Goal: Use online tool/utility: Use online tool/utility

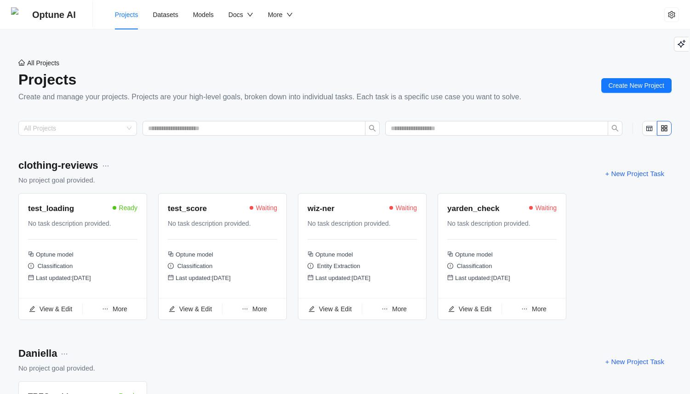
click at [263, 160] on div "clothing-reviews No project goal provided. + New Project Task" at bounding box center [344, 173] width 653 height 31
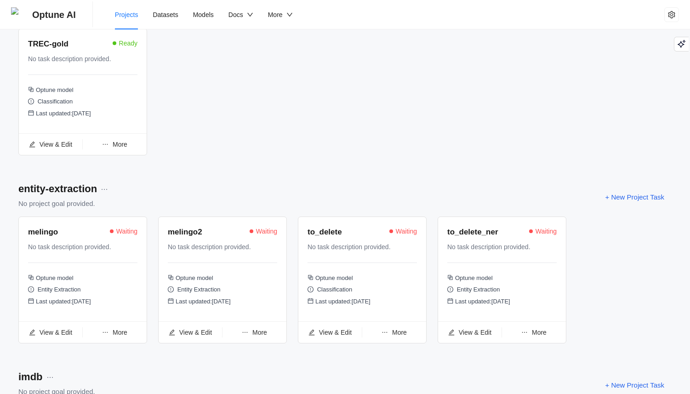
scroll to position [495, 0]
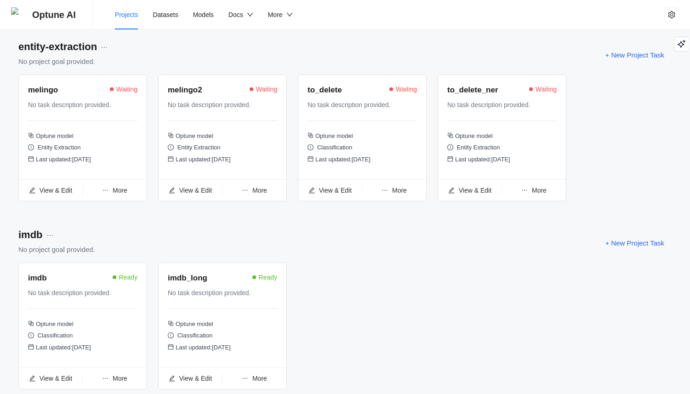
click at [205, 148] on div "Entity Extraction" at bounding box center [222, 149] width 109 height 12
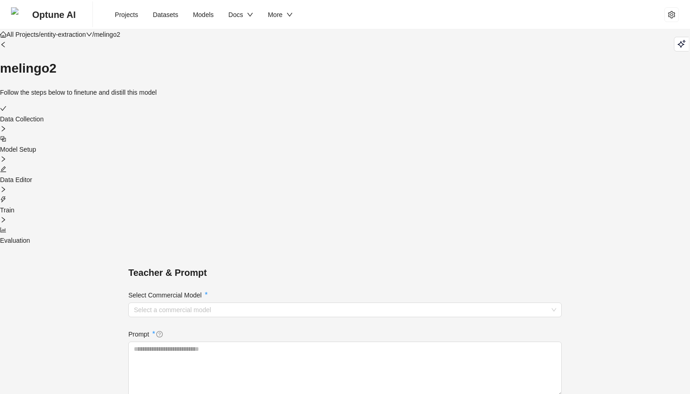
click at [172, 116] on div "Data Collection" at bounding box center [345, 114] width 690 height 20
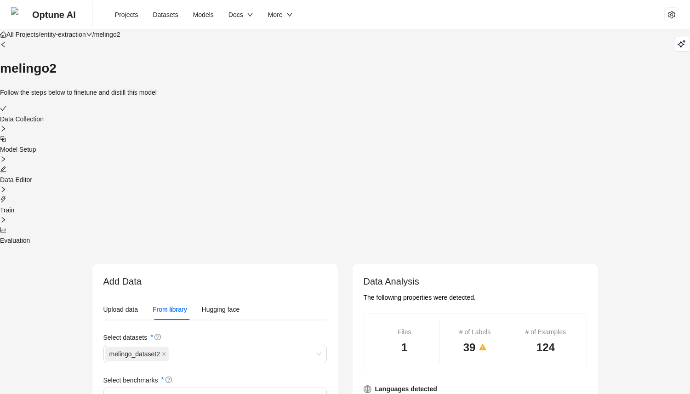
click at [354, 165] on div "Data Editor" at bounding box center [345, 175] width 690 height 20
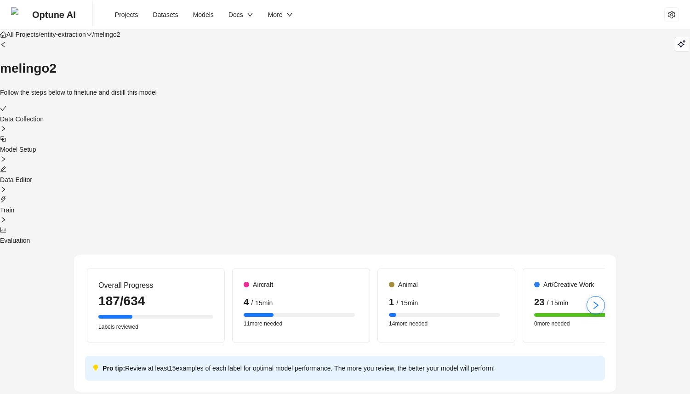
click at [281, 134] on div at bounding box center [345, 139] width 690 height 10
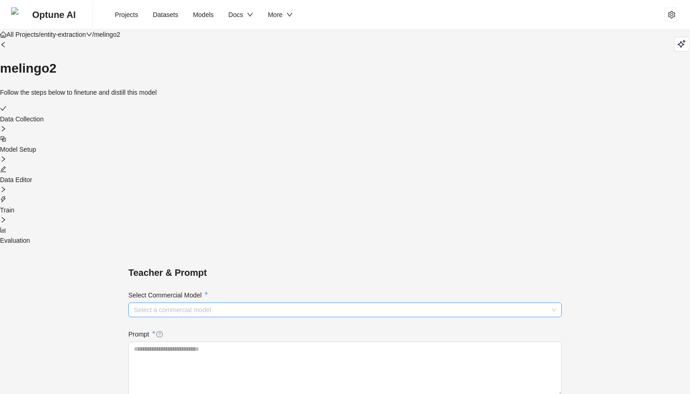
click at [319, 302] on div "Select a commercial model" at bounding box center [345, 309] width 434 height 15
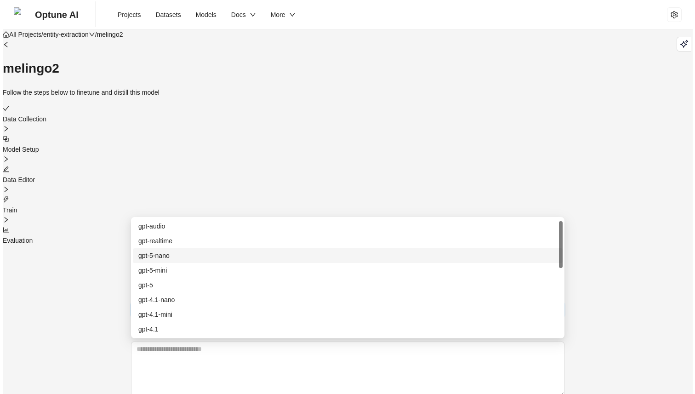
scroll to position [177, 0]
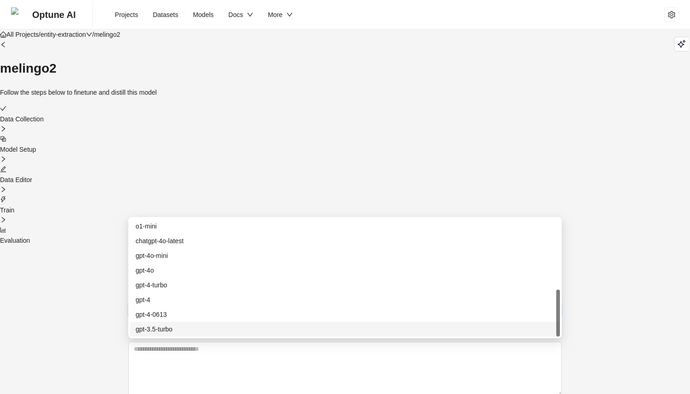
click at [183, 329] on div "gpt-3.5-turbo" at bounding box center [345, 329] width 419 height 10
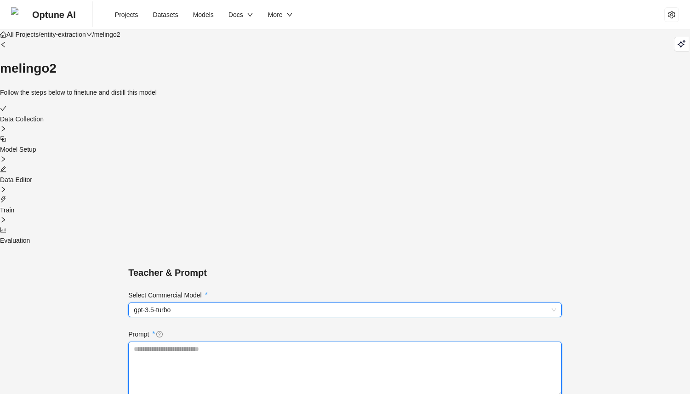
click at [178, 342] on textarea at bounding box center [345, 369] width 434 height 55
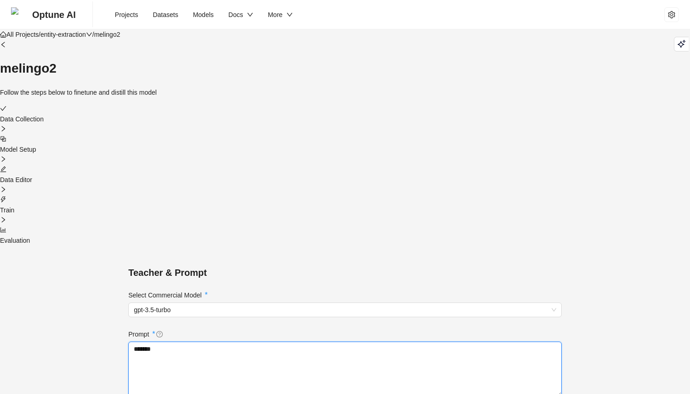
type textarea "*******"
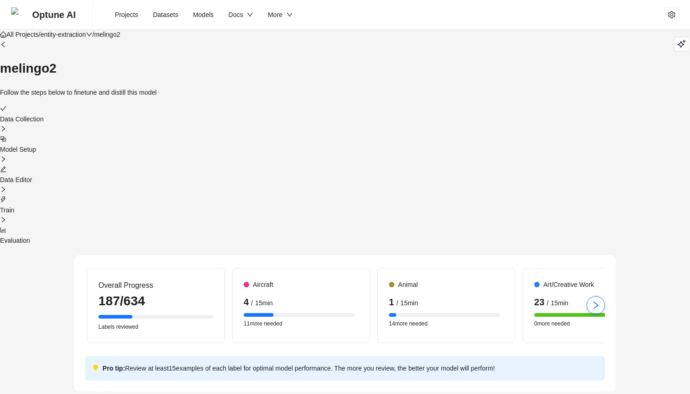
click at [357, 165] on div at bounding box center [345, 170] width 690 height 10
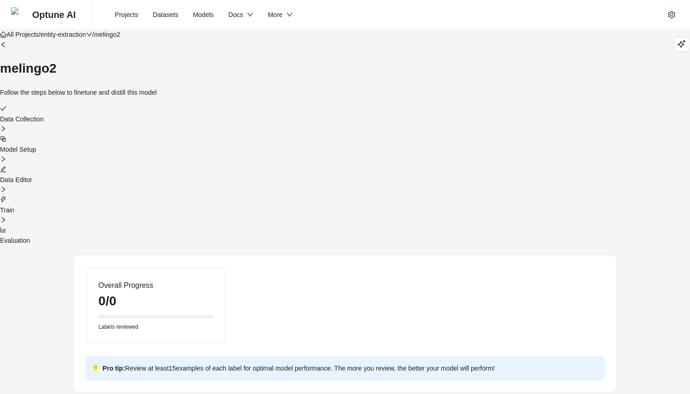
click at [444, 195] on div at bounding box center [345, 200] width 690 height 10
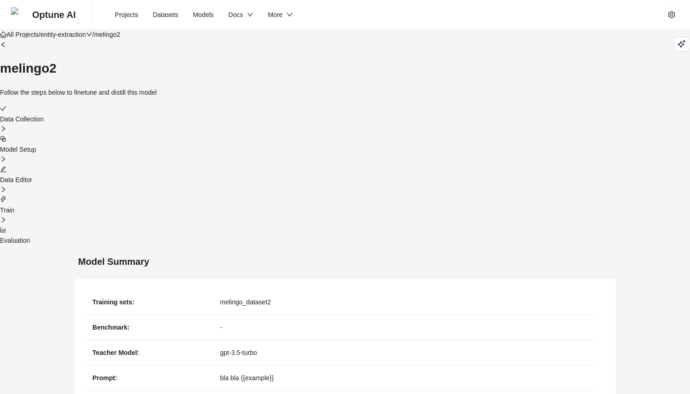
click at [601, 137] on div "Data Collection Model Setup Data Editor Train Evaluation" at bounding box center [345, 175] width 690 height 142
click at [522, 104] on div "Data Collection Model Setup Data Editor Train Evaluation" at bounding box center [345, 175] width 690 height 142
click at [379, 76] on div "melingo2 Follow the steps below to finetune and distill this model" at bounding box center [345, 69] width 690 height 58
click at [507, 225] on div at bounding box center [345, 230] width 690 height 10
